Goal: Obtain resource: Obtain resource

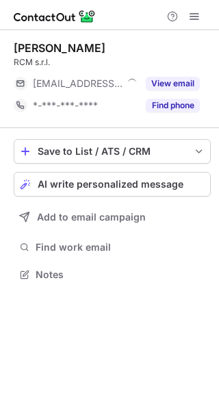
scroll to position [7, 7]
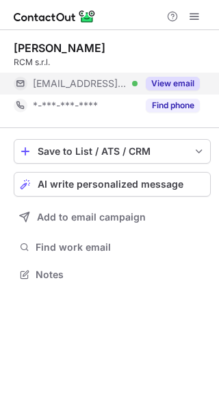
click at [165, 84] on button "View email" at bounding box center [173, 84] width 54 height 14
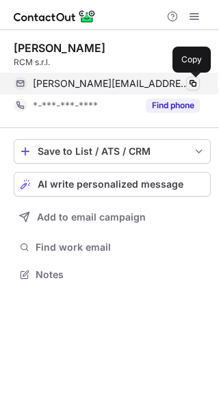
click at [195, 82] on span at bounding box center [193, 83] width 11 height 11
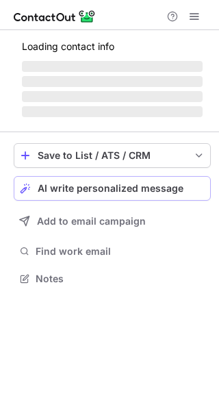
scroll to position [308, 219]
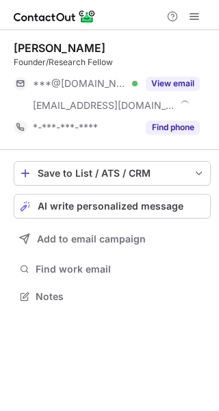
scroll to position [286, 219]
